Goal: Task Accomplishment & Management: Use online tool/utility

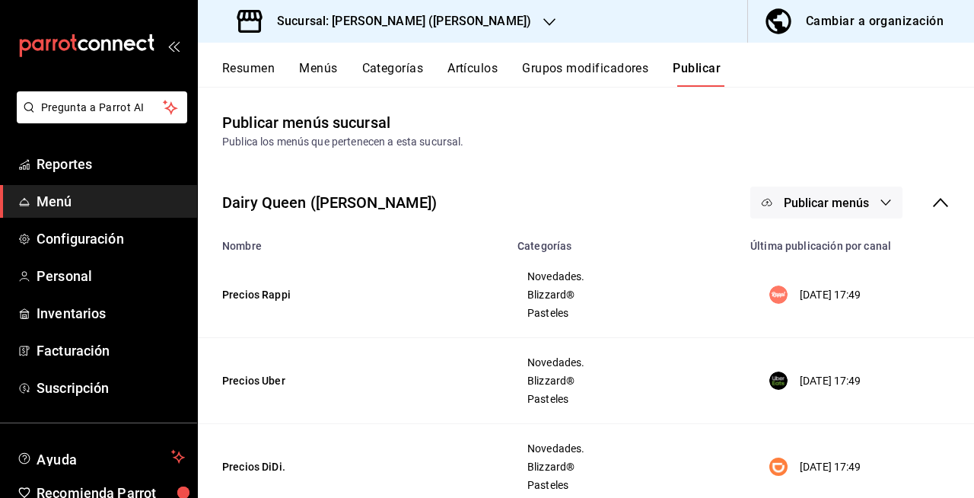
click at [450, 30] on div "Sucursal: [PERSON_NAME] ([PERSON_NAME])" at bounding box center [385, 21] width 351 height 43
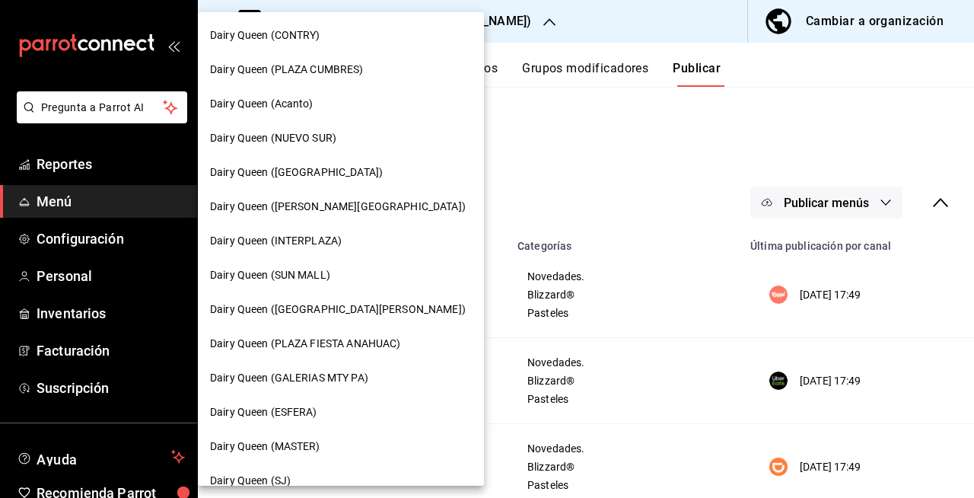
click at [482, 113] on div at bounding box center [487, 249] width 974 height 498
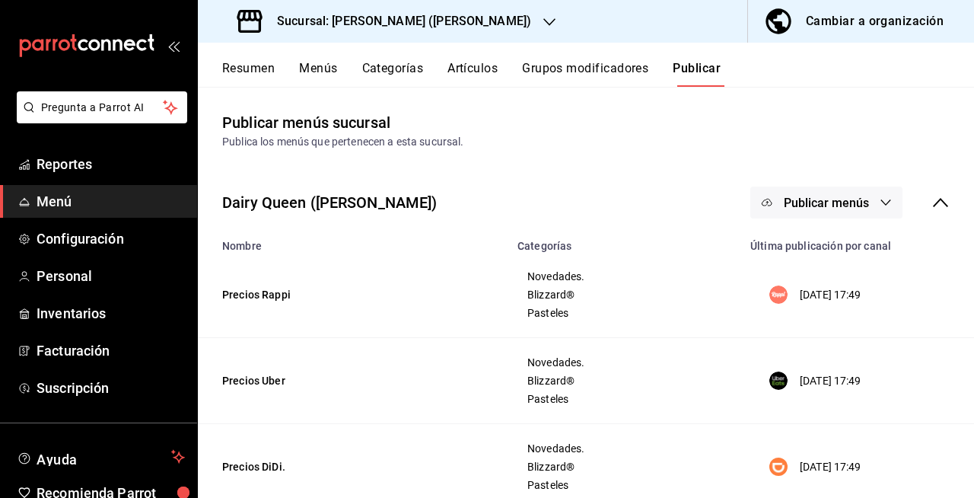
click at [456, 28] on div "Sucursal: [PERSON_NAME] ([PERSON_NAME])" at bounding box center [385, 21] width 351 height 43
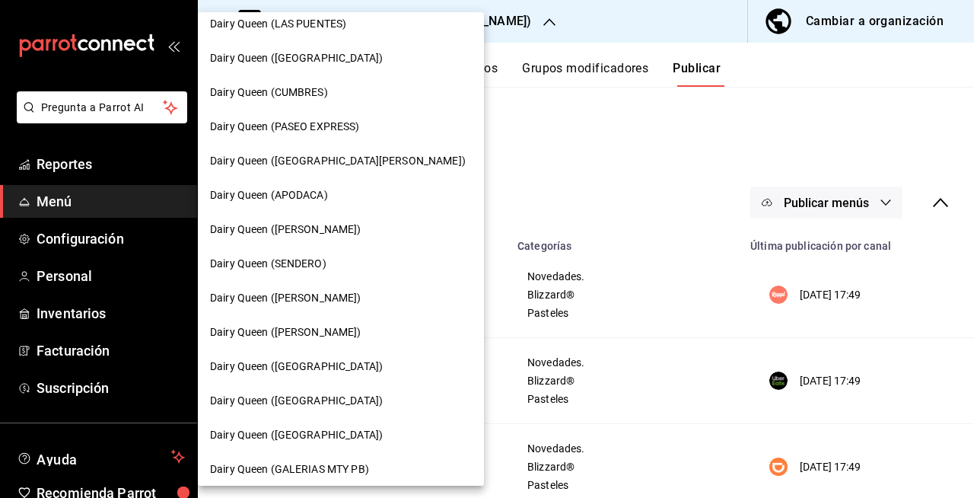
scroll to position [589, 0]
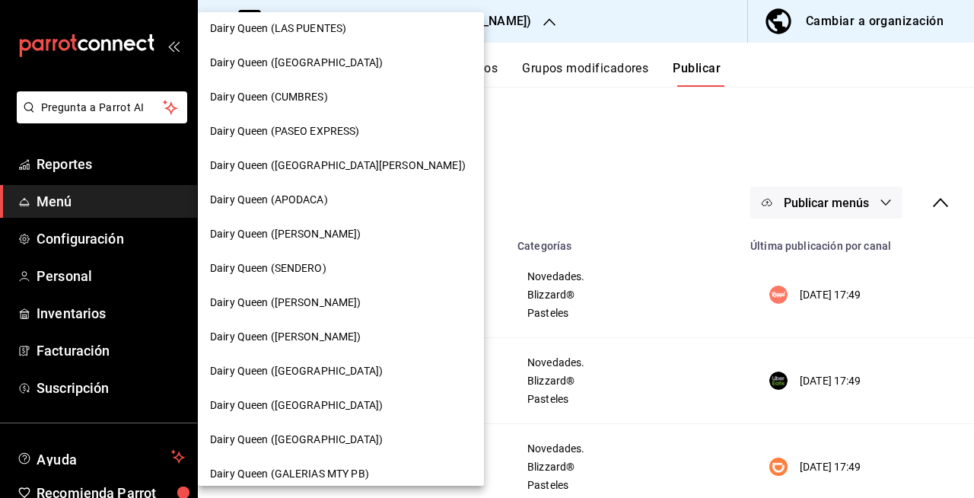
click at [332, 206] on div "Dairy Queen (APODACA)" at bounding box center [341, 200] width 262 height 16
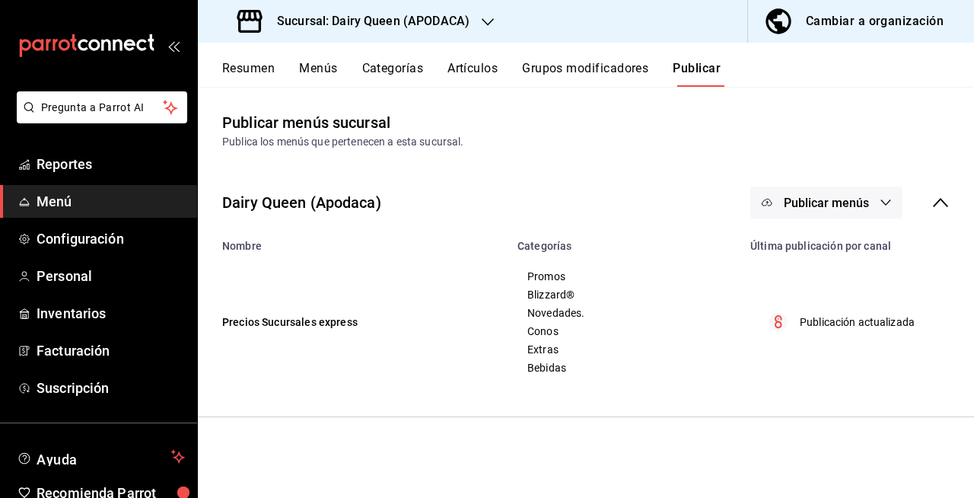
click at [808, 196] on span "Publicar menús" at bounding box center [826, 203] width 85 height 14
click at [793, 243] on icon at bounding box center [781, 252] width 24 height 24
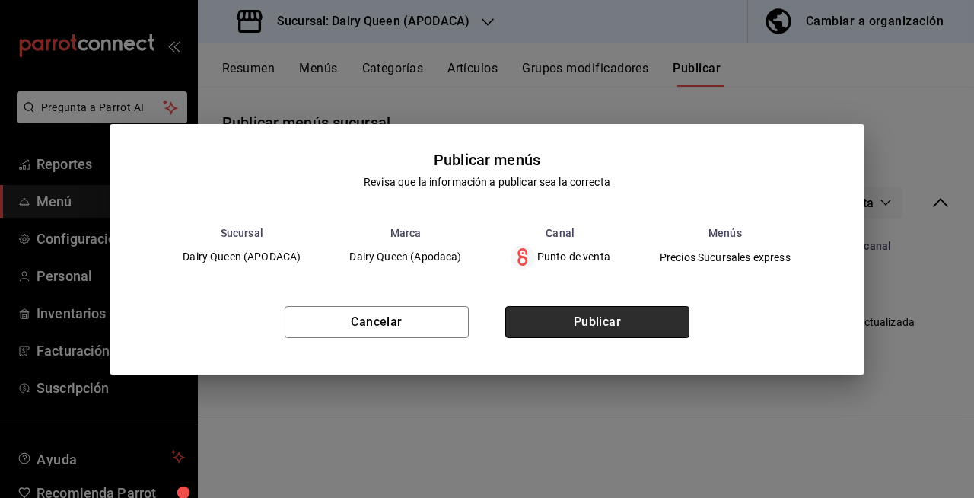
click at [636, 310] on button "Publicar" at bounding box center [597, 322] width 184 height 32
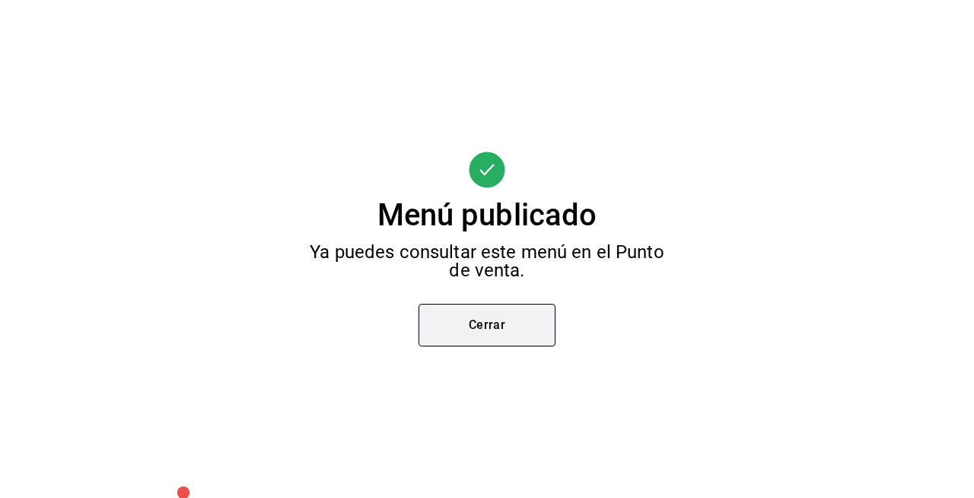
click at [520, 325] on button "Cerrar" at bounding box center [486, 325] width 137 height 43
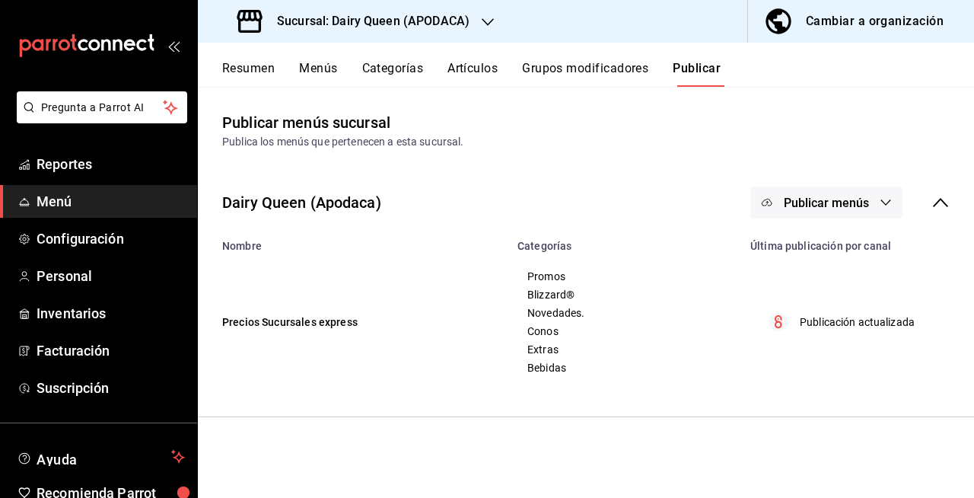
click at [269, 70] on button "Resumen" at bounding box center [248, 74] width 52 height 26
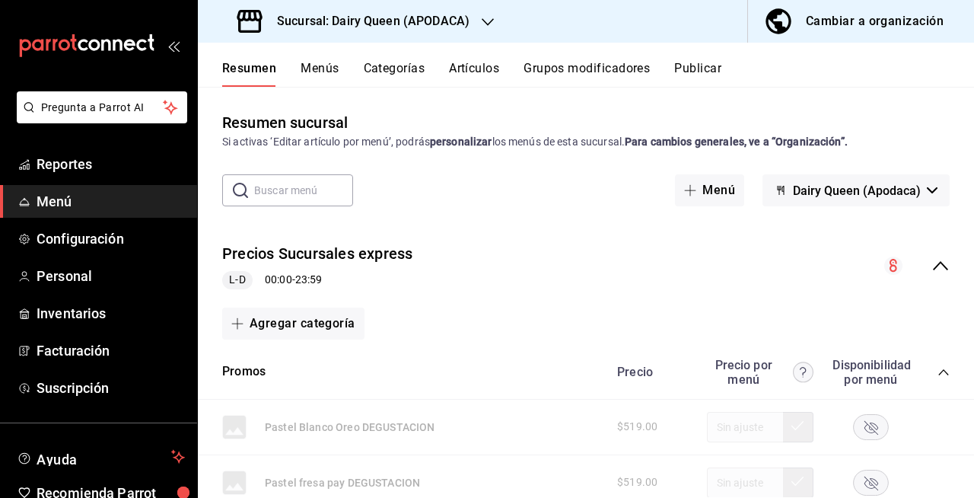
click at [460, 28] on h3 "Sucursal: Dairy Queen (APODACA)" at bounding box center [367, 21] width 205 height 18
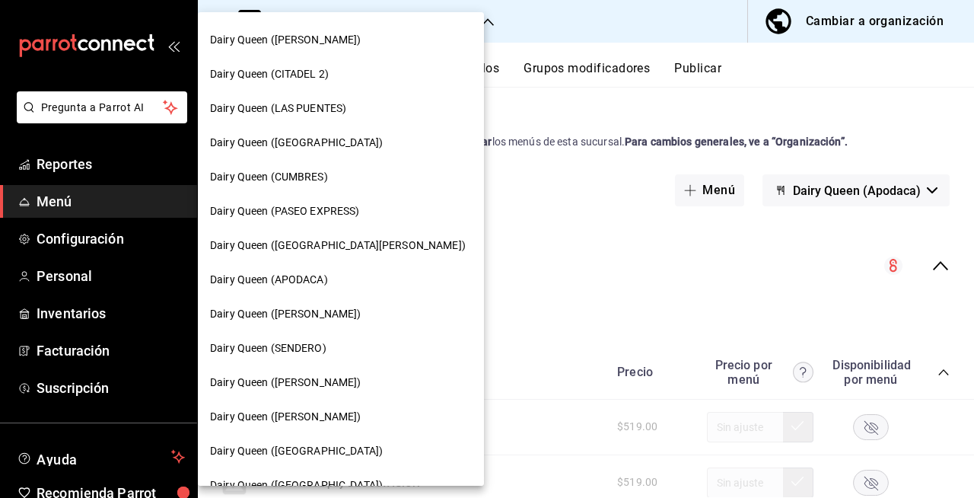
scroll to position [521, 0]
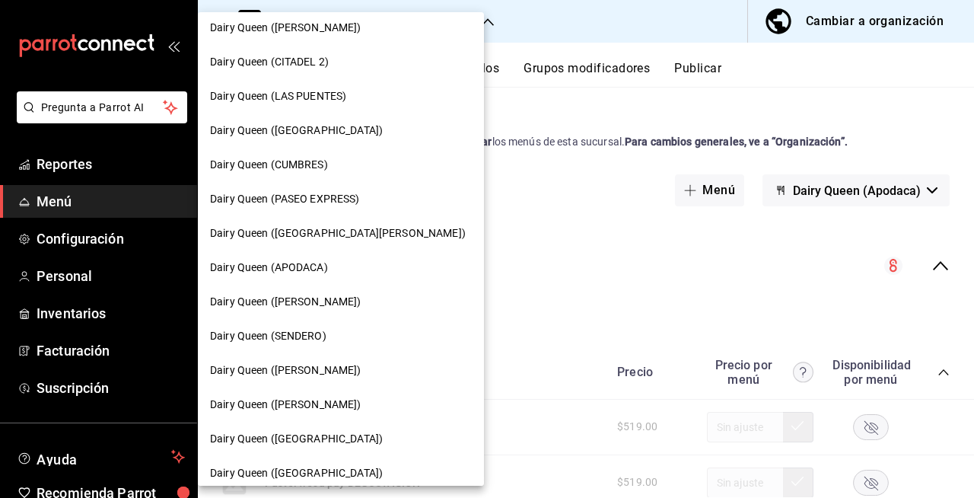
click at [335, 197] on span "Dairy Queen (PASEO EXPRESS)" at bounding box center [285, 199] width 150 height 16
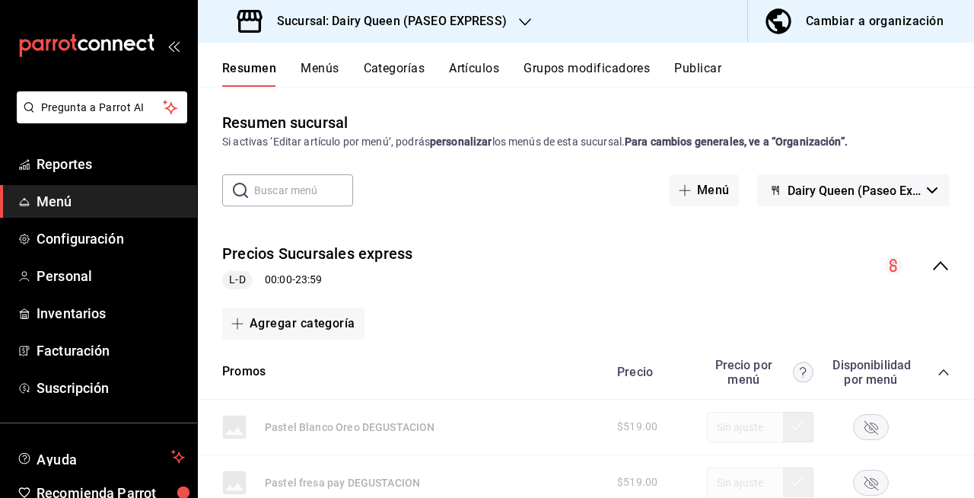
click at [933, 266] on icon "collapse-menu-row" at bounding box center [940, 265] width 15 height 9
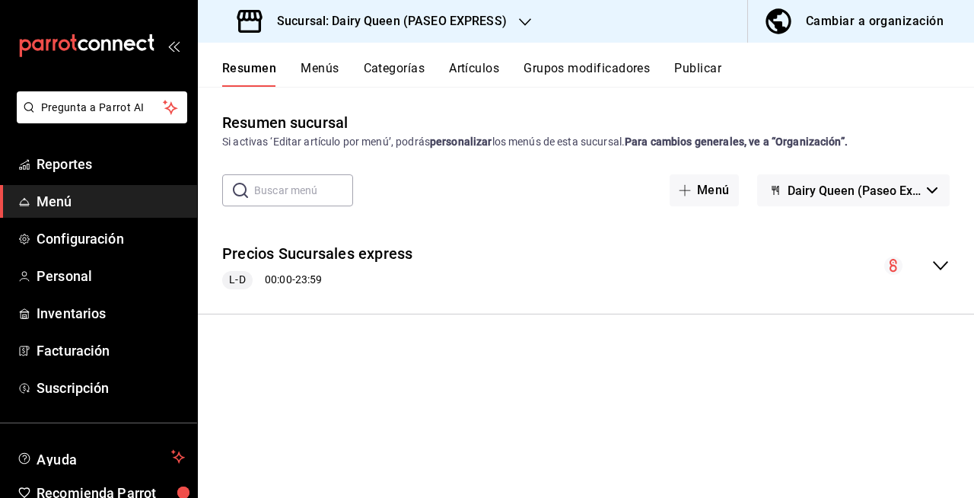
click at [682, 63] on button "Publicar" at bounding box center [697, 74] width 47 height 26
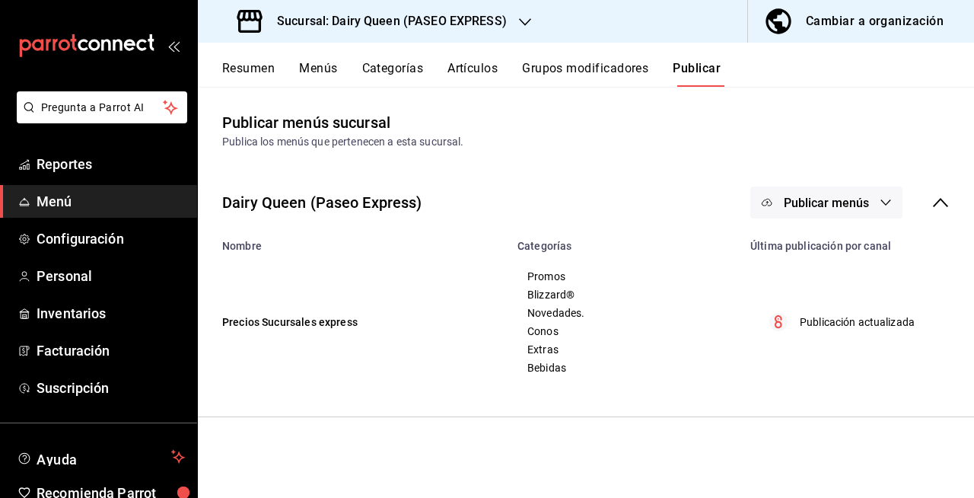
click at [839, 196] on span "Publicar menús" at bounding box center [826, 203] width 85 height 14
click at [806, 259] on div at bounding box center [790, 252] width 43 height 24
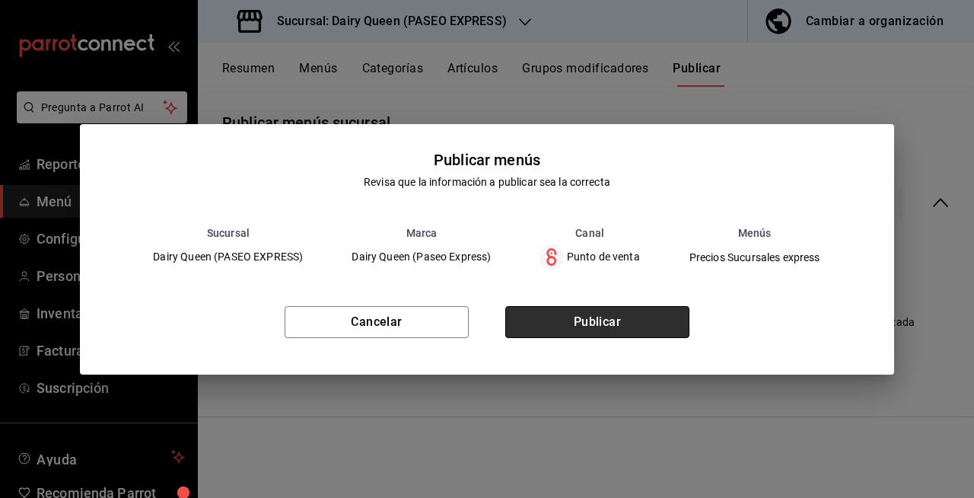
click at [631, 325] on button "Publicar" at bounding box center [597, 322] width 184 height 32
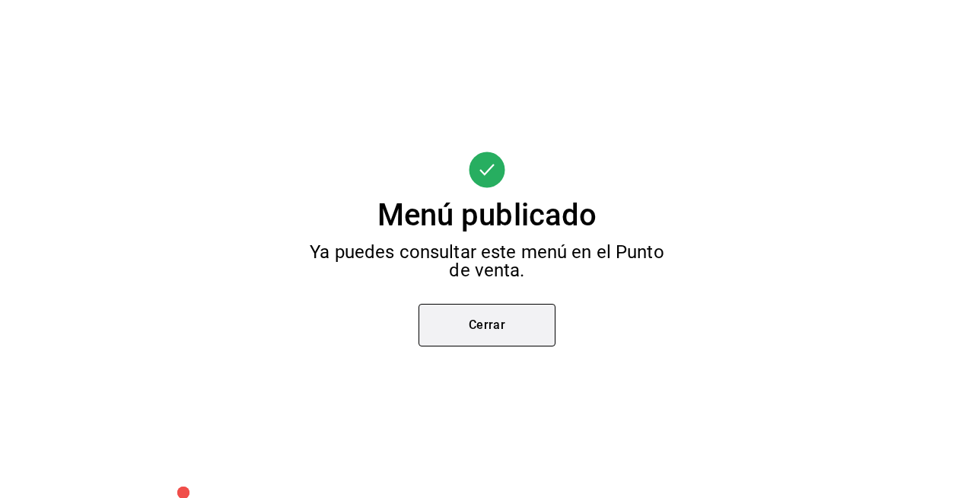
click at [490, 332] on button "Cerrar" at bounding box center [486, 325] width 137 height 43
